Goal: Transaction & Acquisition: Purchase product/service

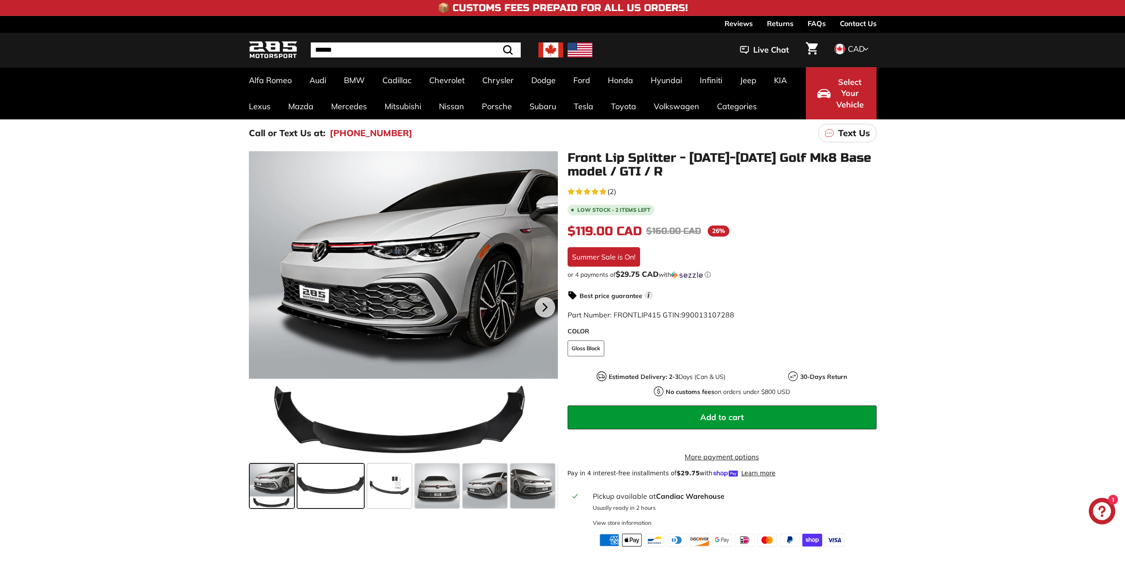
click at [344, 487] on span at bounding box center [331, 486] width 66 height 44
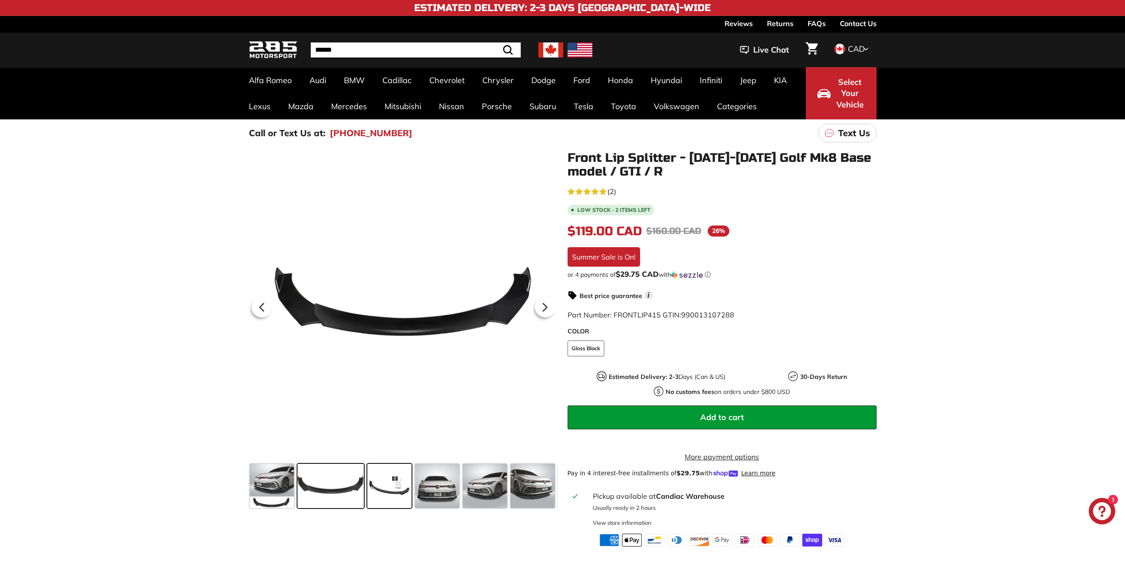
click at [388, 488] on span at bounding box center [389, 486] width 44 height 44
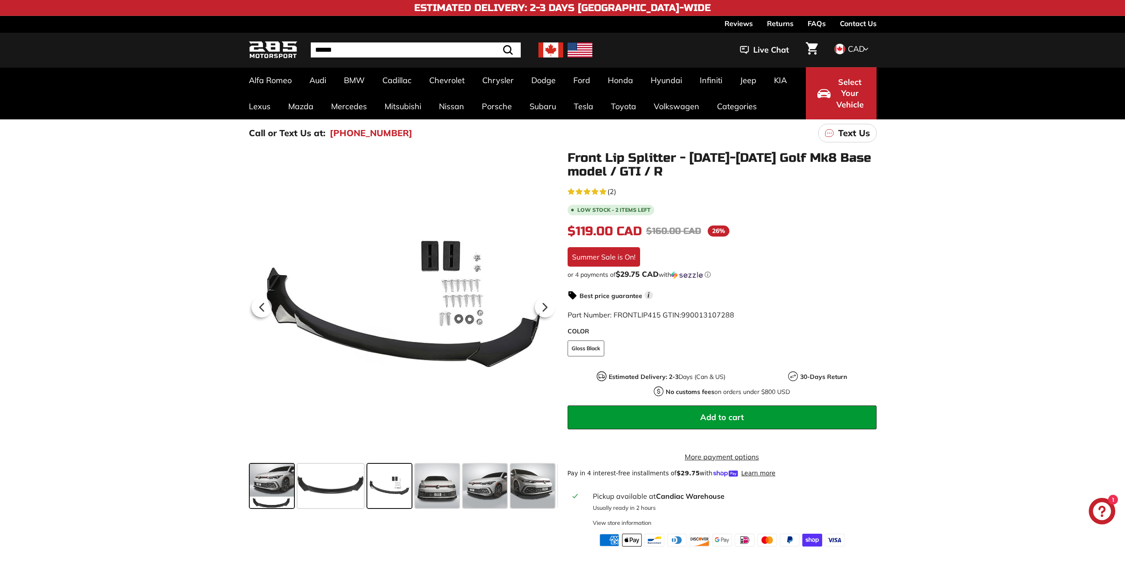
click at [252, 487] on span at bounding box center [272, 486] width 44 height 44
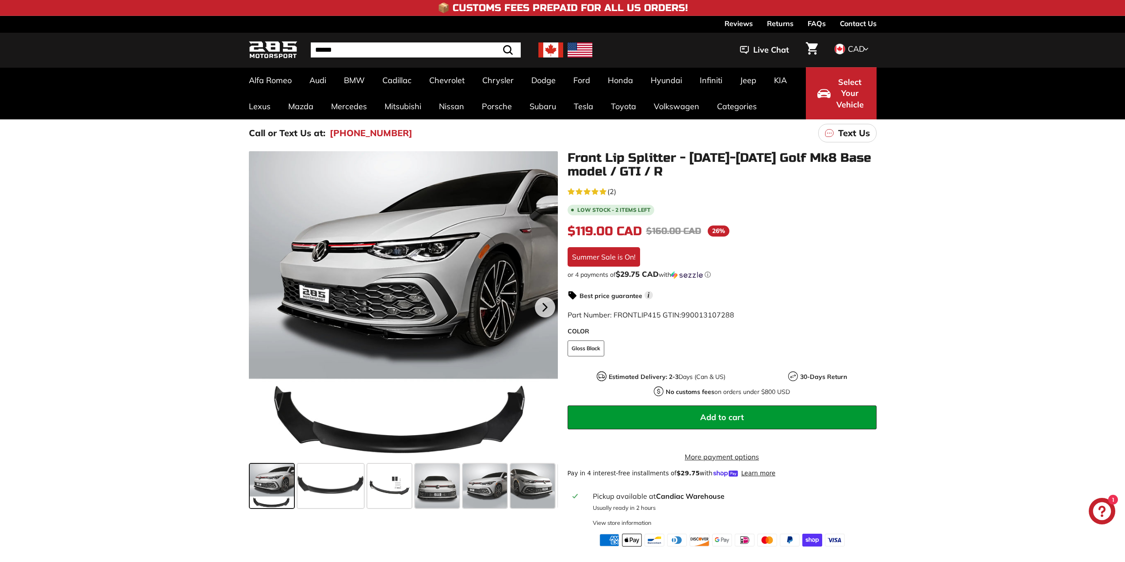
click at [613, 190] on span "(2)" at bounding box center [611, 191] width 9 height 11
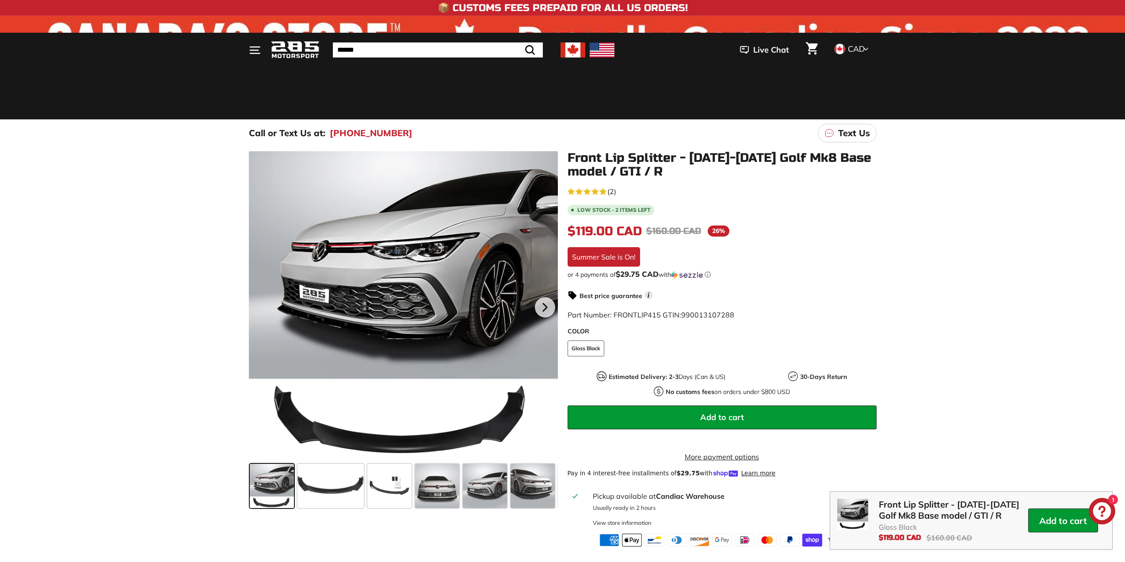
scroll to position [1312, 0]
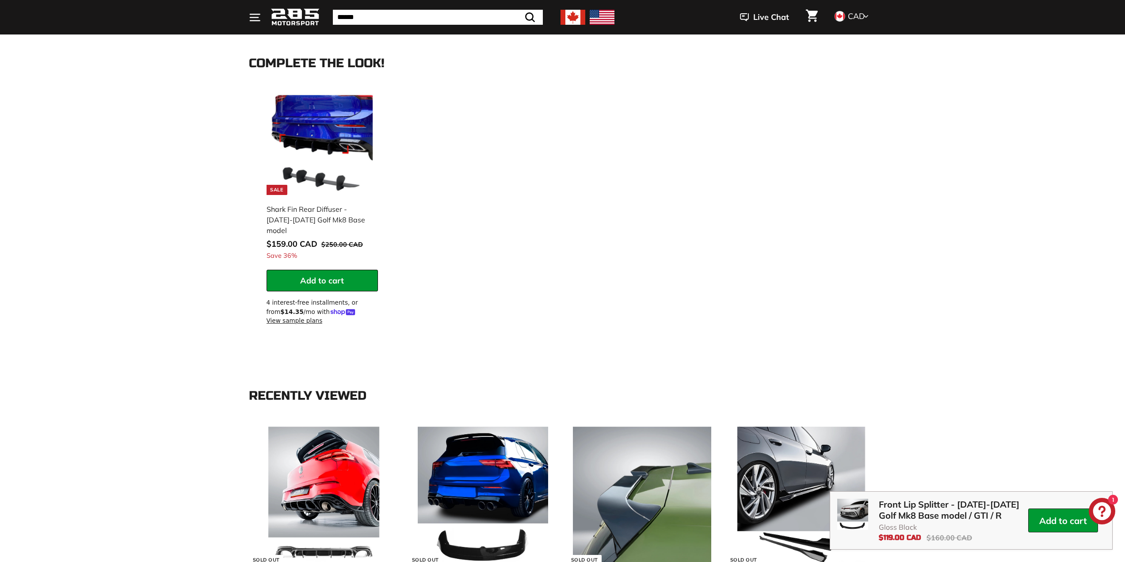
scroll to position [737, 0]
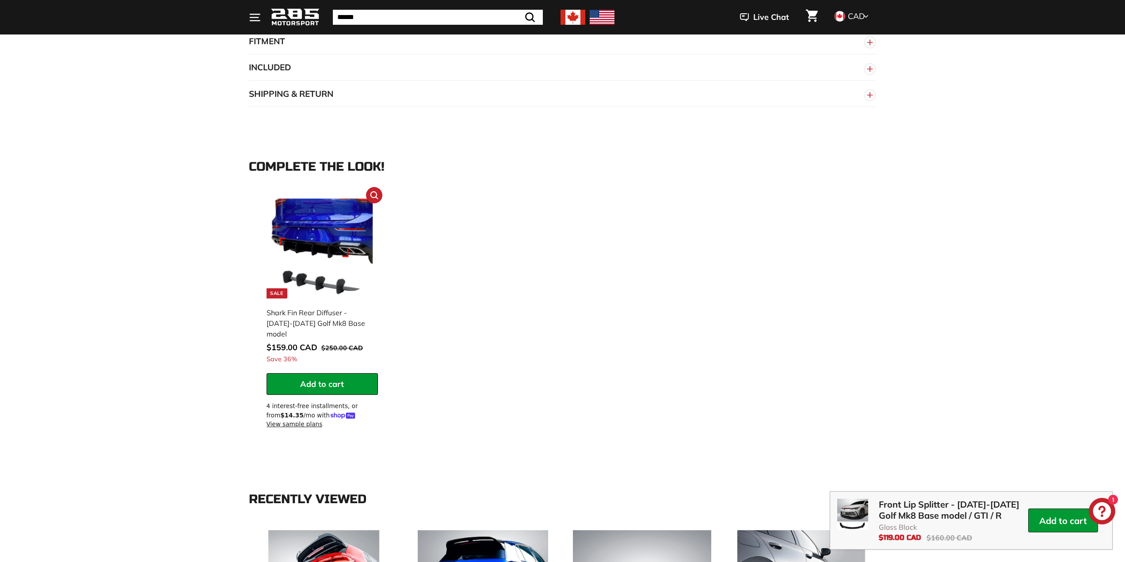
click at [321, 245] on img at bounding box center [322, 247] width 103 height 103
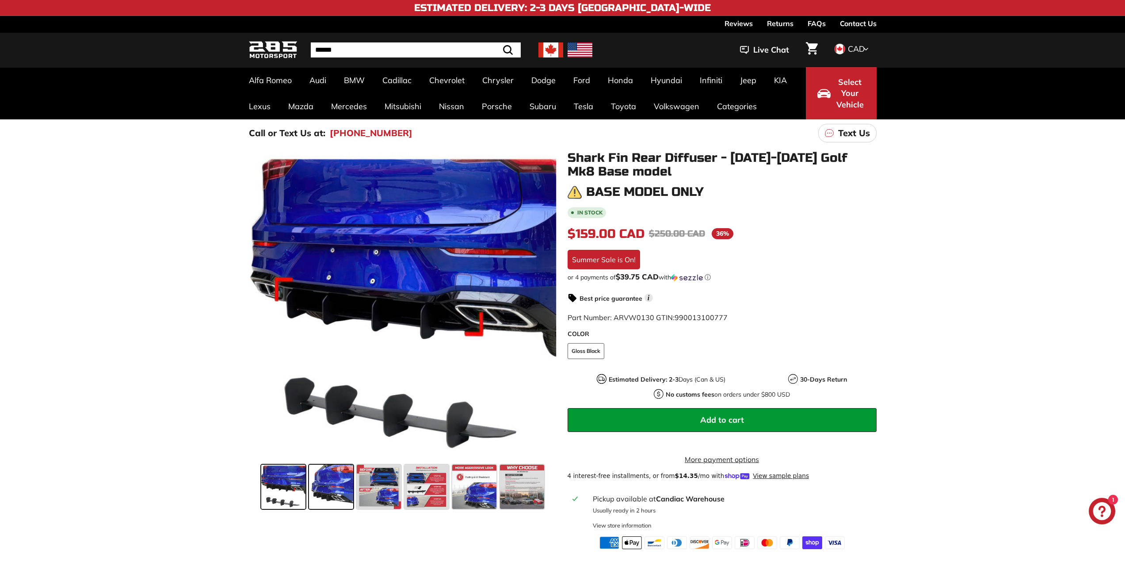
click at [339, 485] on span at bounding box center [331, 487] width 44 height 44
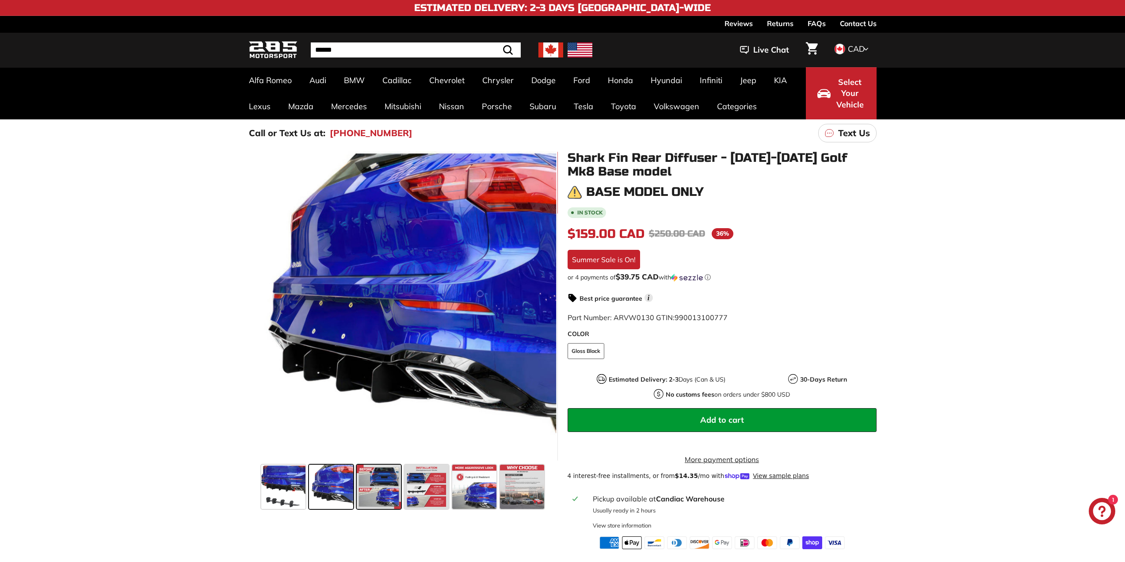
click at [377, 488] on span at bounding box center [379, 487] width 44 height 44
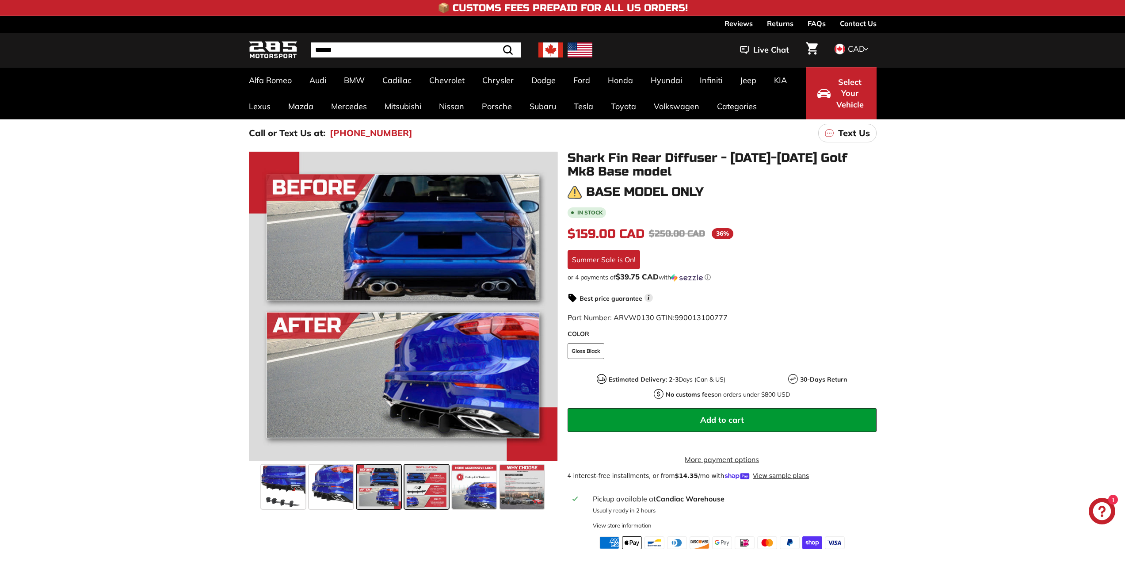
click at [418, 488] on span at bounding box center [427, 487] width 44 height 44
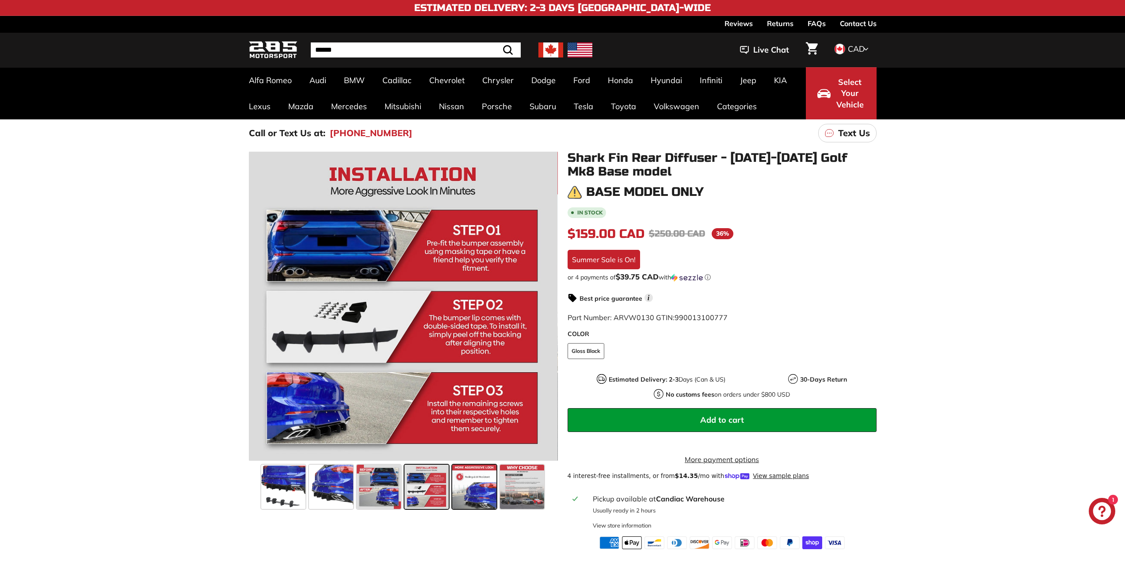
click at [461, 492] on span at bounding box center [474, 487] width 44 height 44
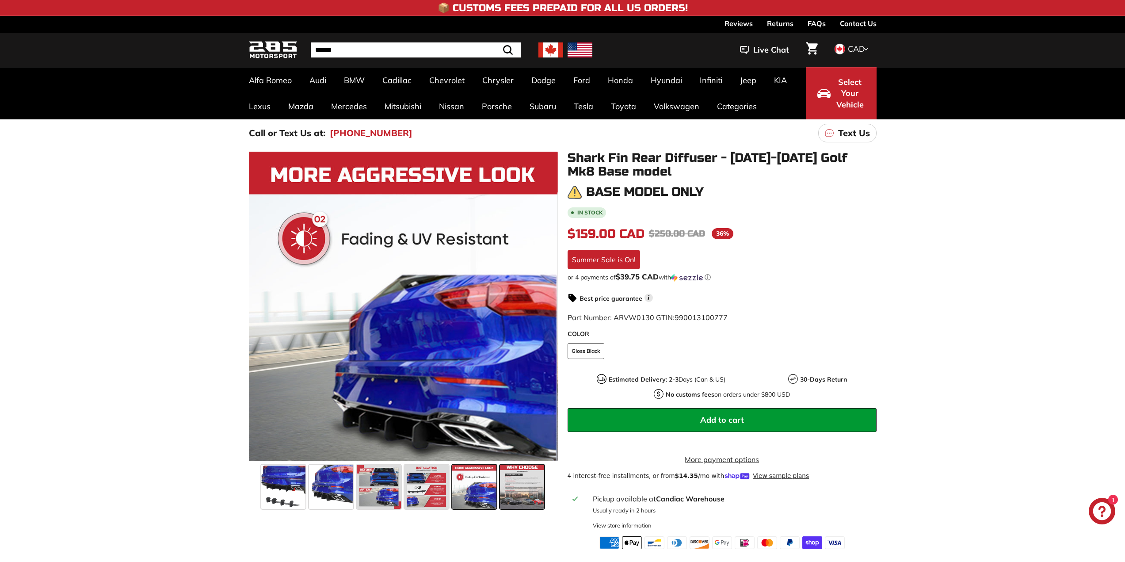
click at [521, 498] on span at bounding box center [522, 487] width 44 height 44
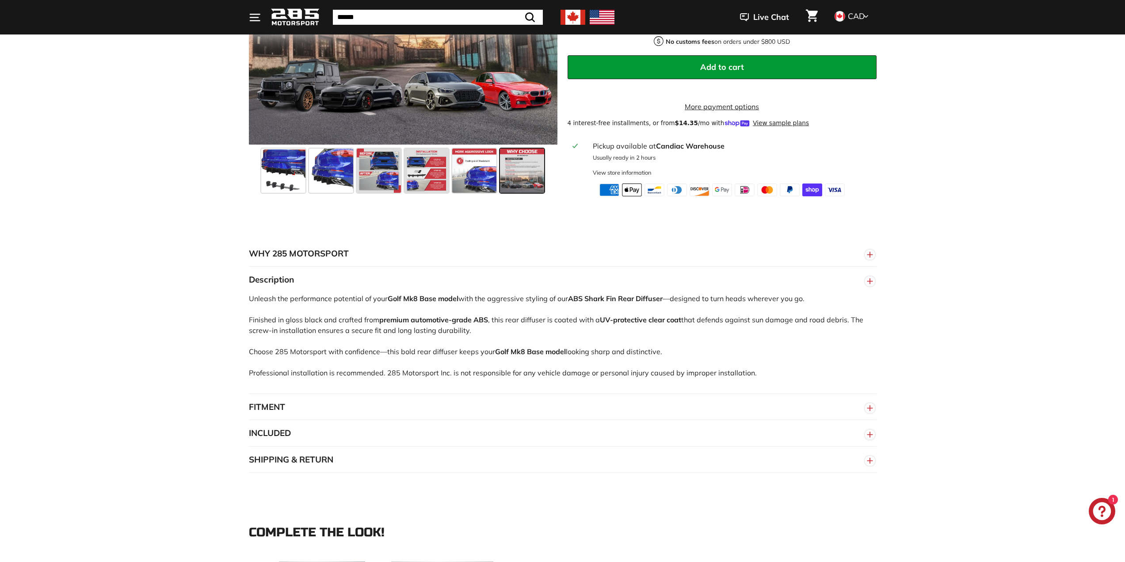
scroll to position [354, 0]
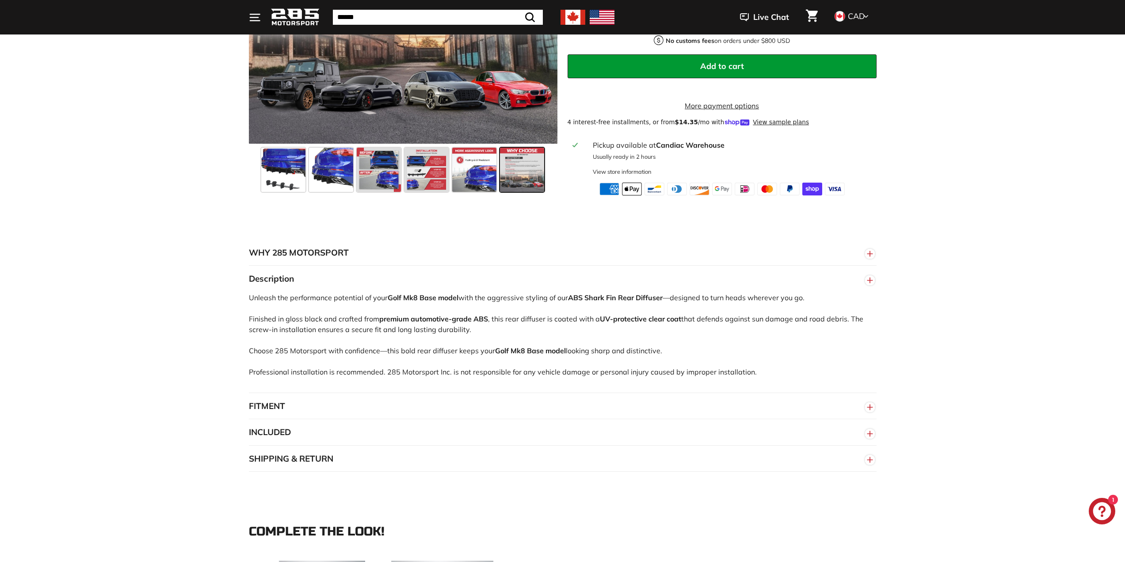
click at [278, 418] on button "FITMENT" at bounding box center [563, 406] width 628 height 27
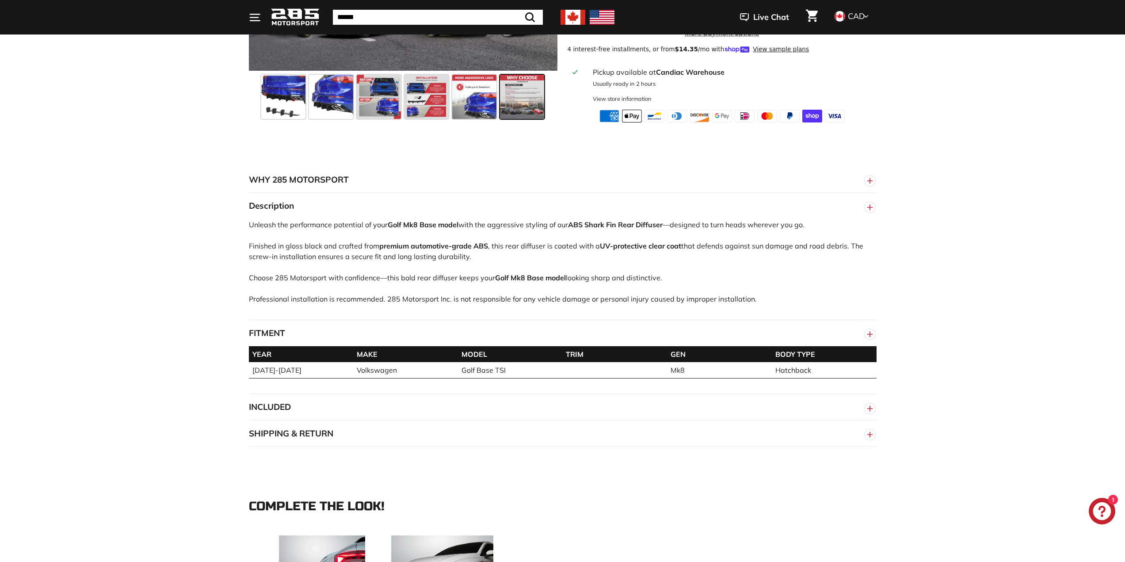
scroll to position [442, 0]
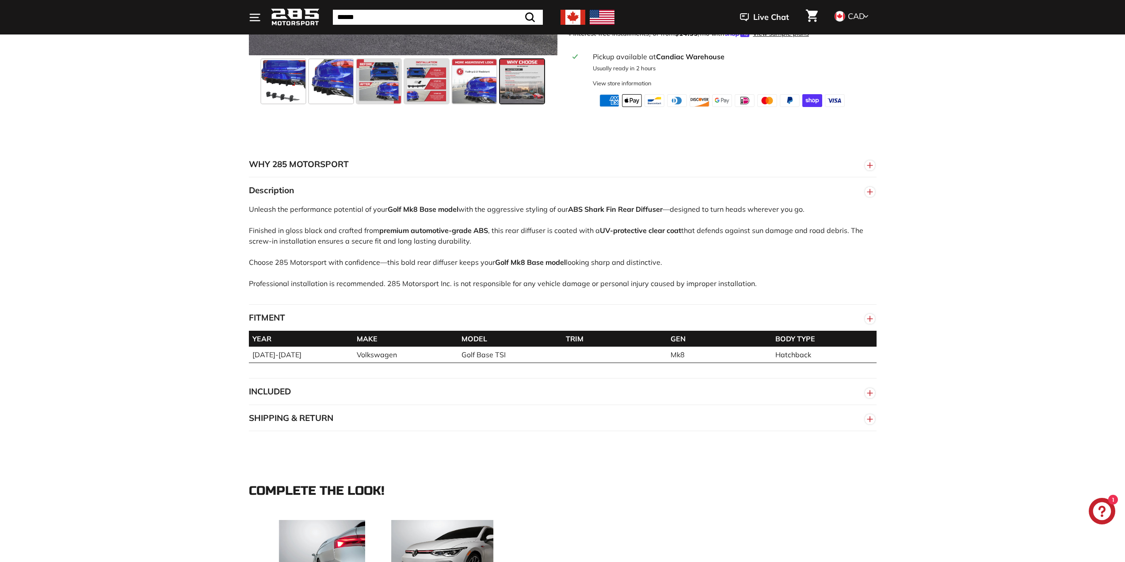
click at [300, 401] on button "INCLUDED" at bounding box center [563, 391] width 628 height 27
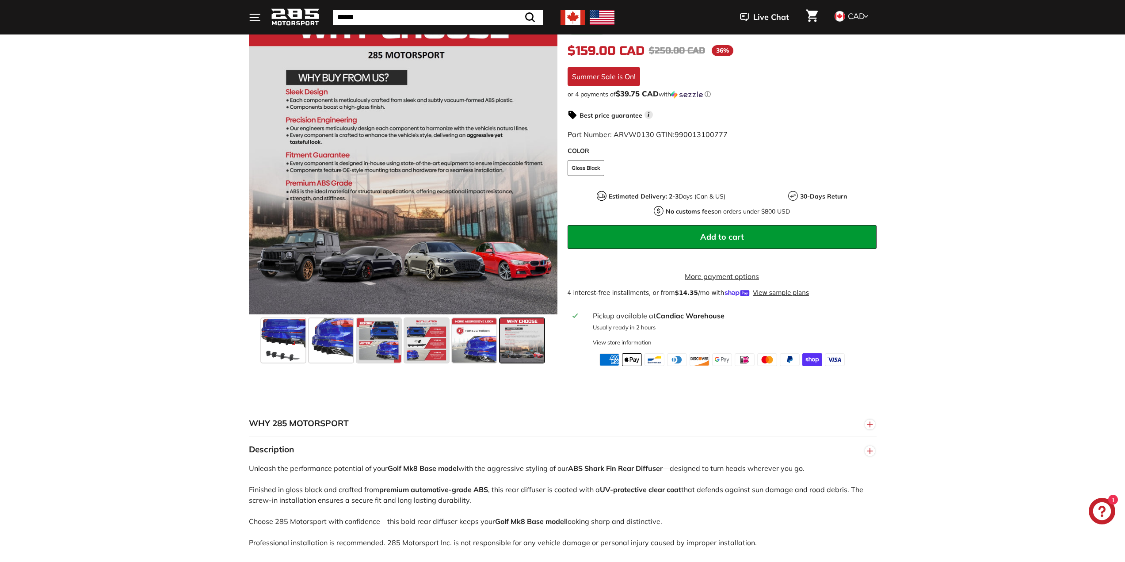
scroll to position [265, 0]
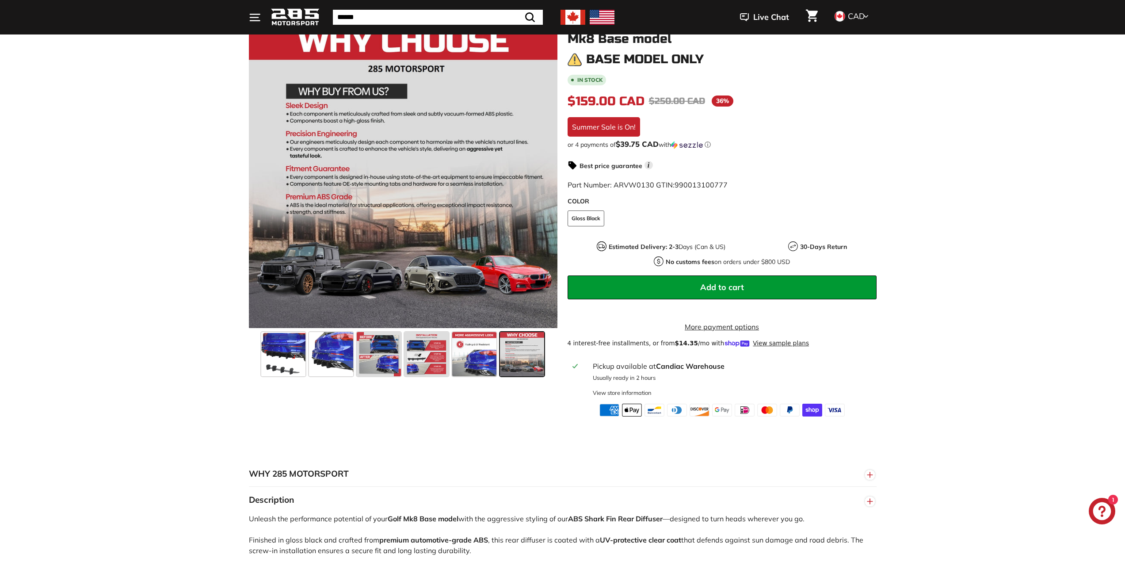
click at [738, 277] on button "Add to cart" at bounding box center [722, 287] width 309 height 24
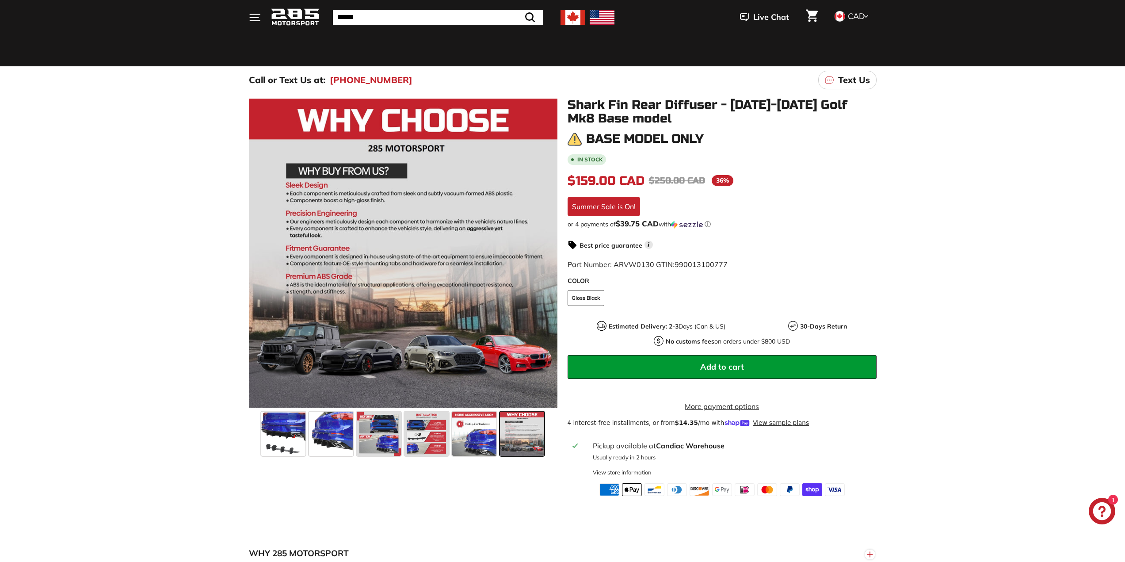
scroll to position [44, 0]
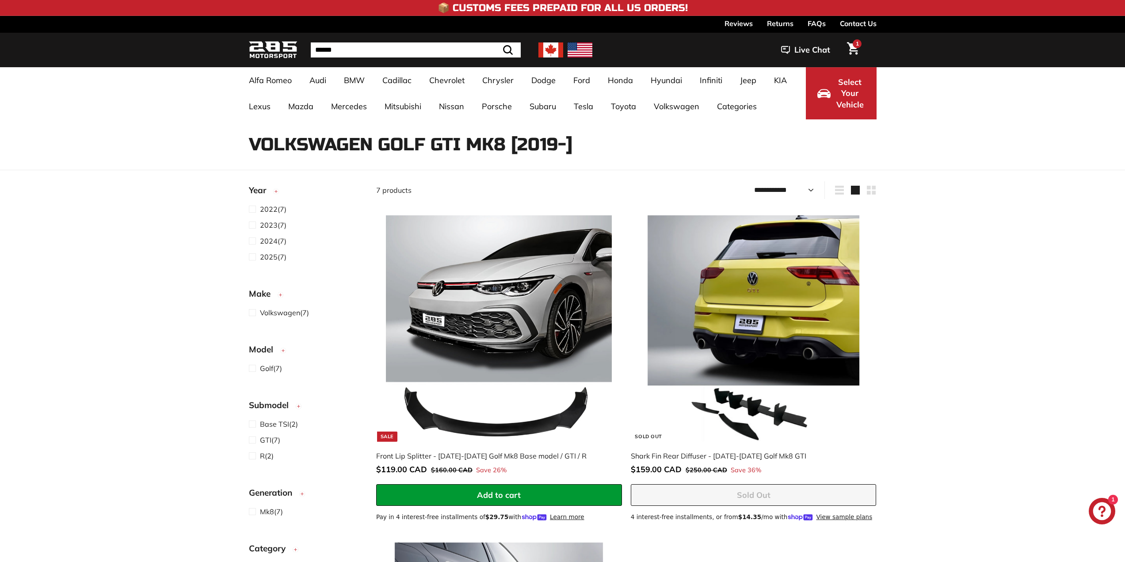
select select "**********"
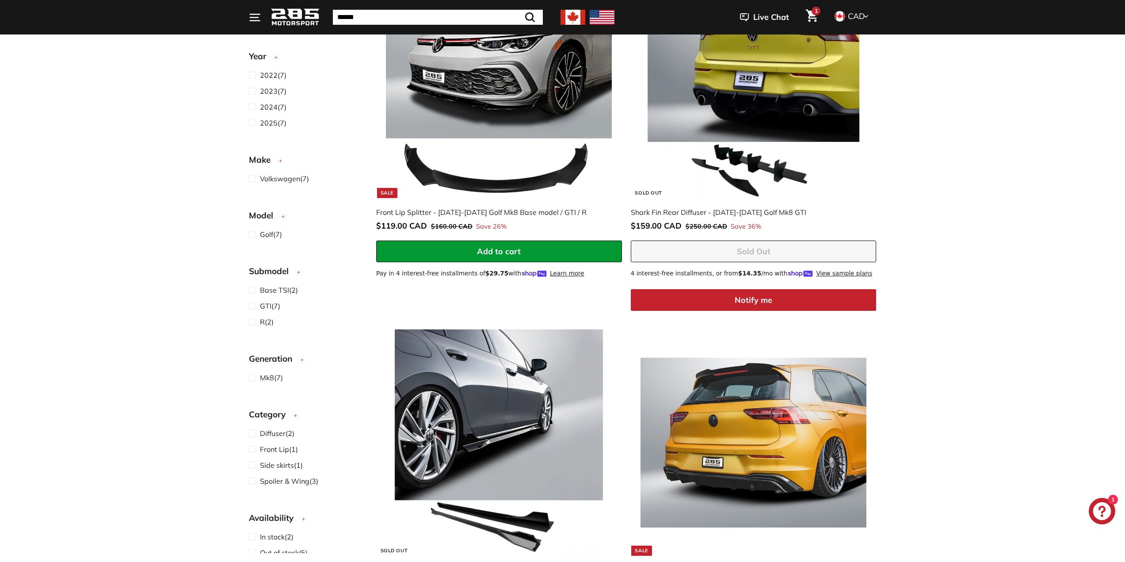
scroll to position [265, 0]
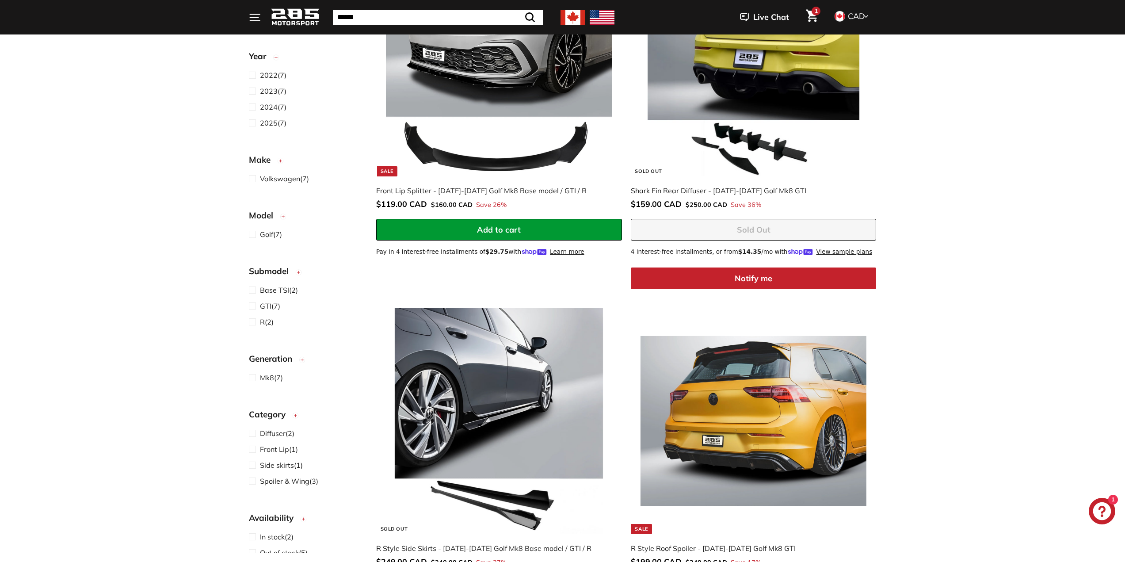
click at [539, 229] on button "Add to cart" at bounding box center [499, 230] width 246 height 22
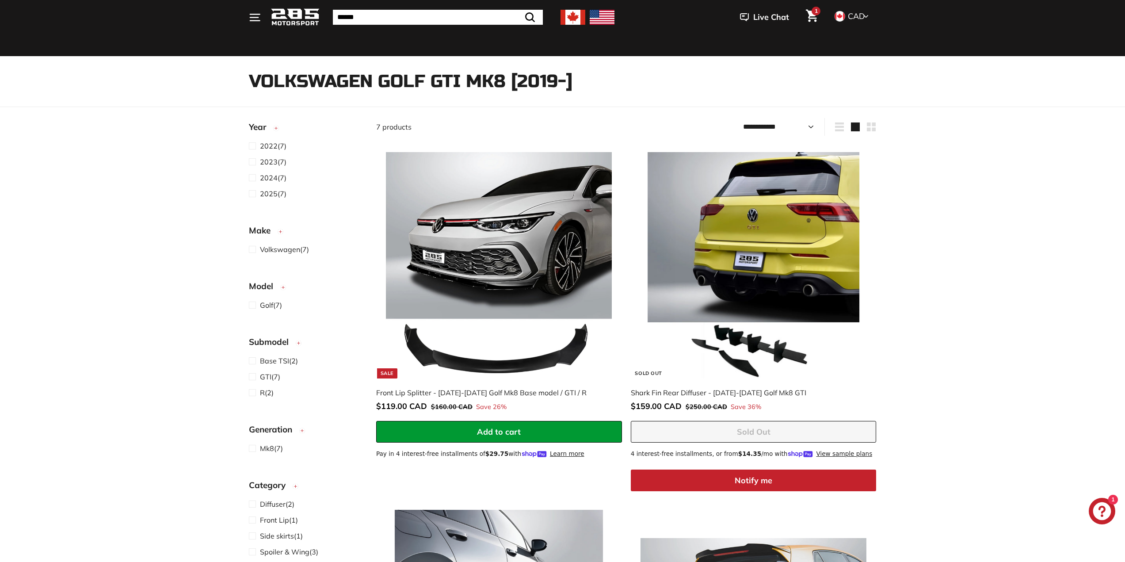
scroll to position [0, 0]
